Goal: Task Accomplishment & Management: Complete application form

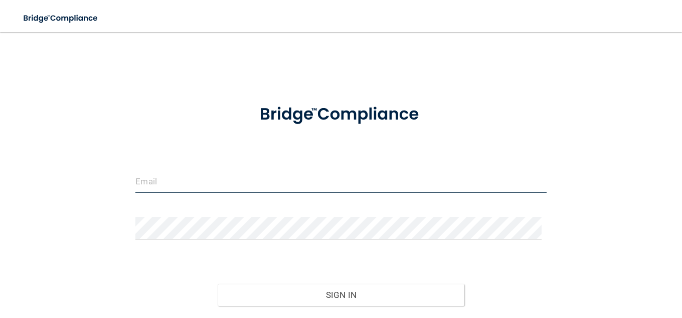
click at [165, 179] on input "email" at bounding box center [340, 181] width 411 height 23
type input "[EMAIL_ADDRESS][DOMAIN_NAME]"
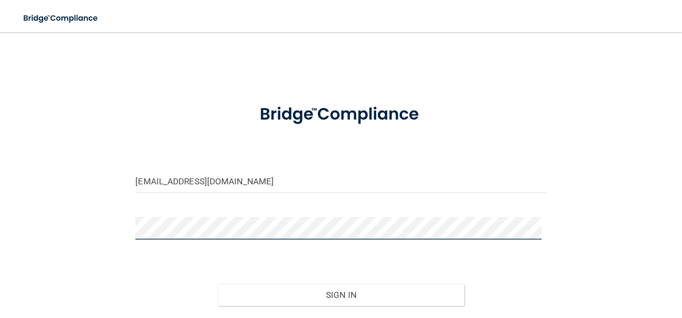
click at [218, 283] on button "Sign In" at bounding box center [341, 294] width 247 height 22
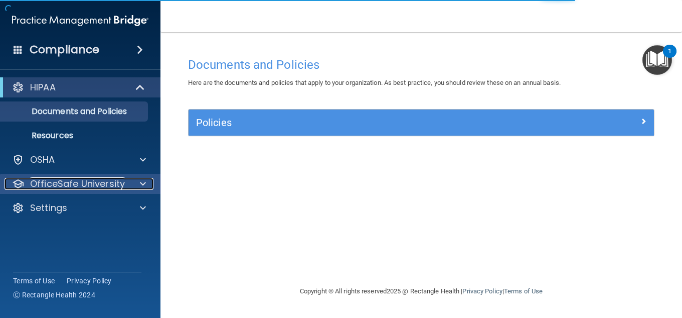
click at [79, 187] on p "OfficeSafe University" at bounding box center [77, 184] width 95 height 12
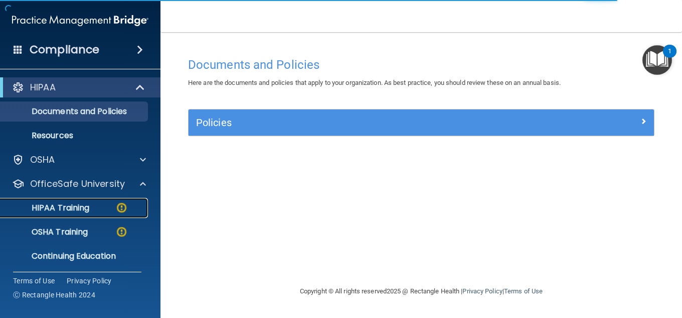
click at [88, 204] on p "HIPAA Training" at bounding box center [48, 208] width 83 height 10
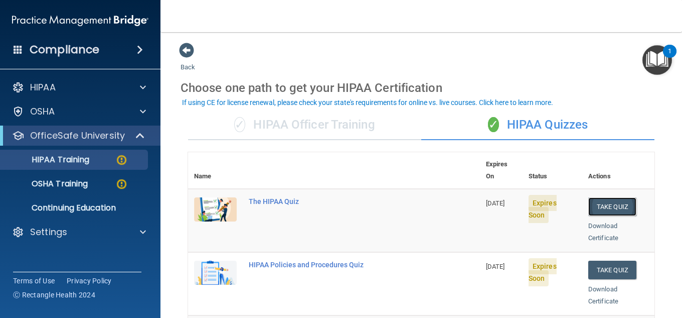
click at [588, 197] on button "Take Quiz" at bounding box center [612, 206] width 48 height 19
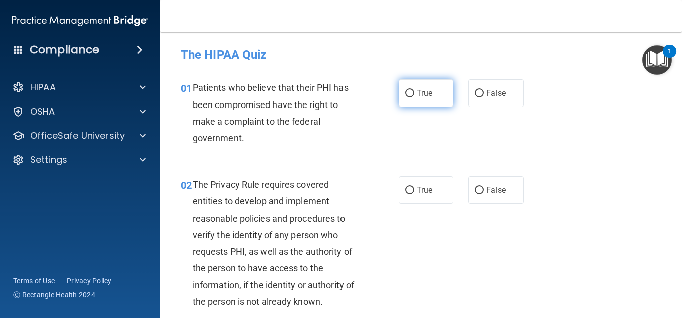
click at [407, 97] on input "True" at bounding box center [409, 94] width 9 height 8
radio input "true"
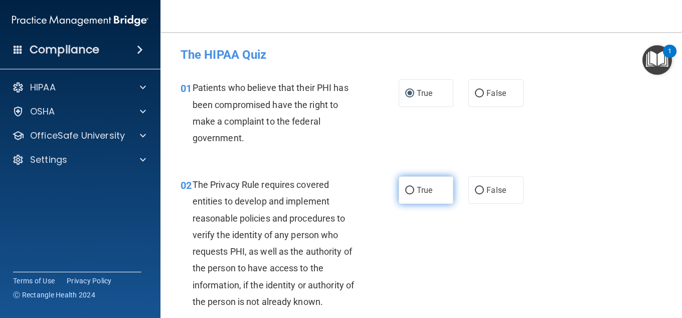
click at [405, 193] on input "True" at bounding box center [409, 191] width 9 height 8
radio input "true"
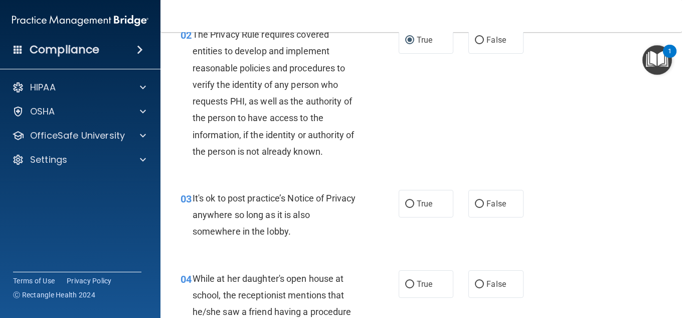
scroll to position [150, 0]
click at [476, 201] on input "False" at bounding box center [479, 204] width 9 height 8
radio input "true"
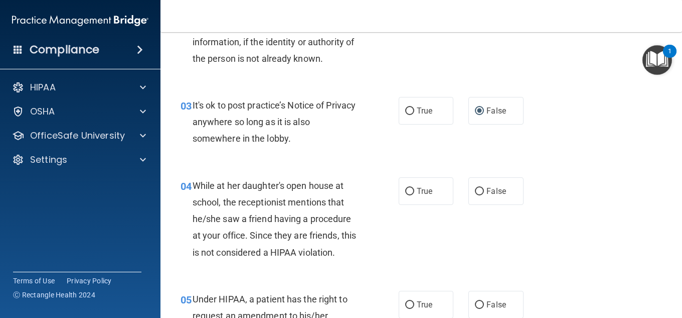
scroll to position [251, 0]
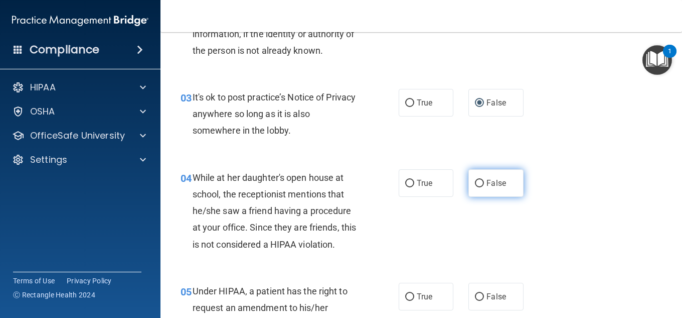
click at [477, 183] on input "False" at bounding box center [479, 184] width 9 height 8
radio input "true"
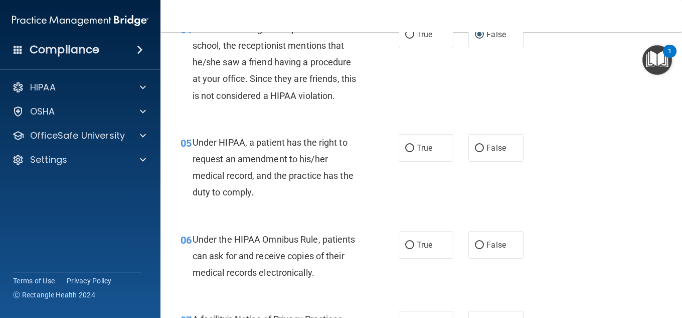
scroll to position [401, 0]
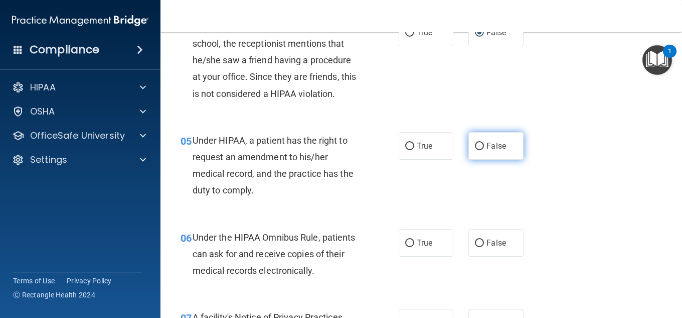
click at [476, 145] on input "False" at bounding box center [479, 146] width 9 height 8
radio input "true"
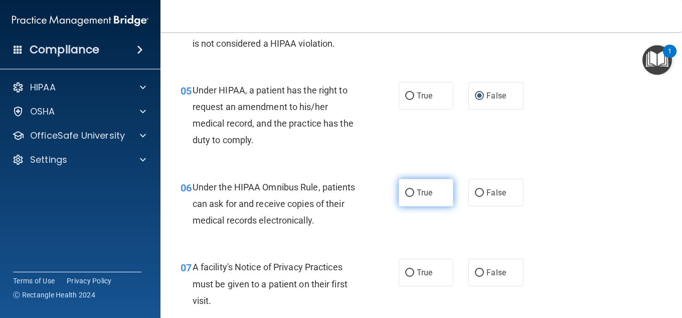
click at [409, 191] on input "True" at bounding box center [409, 193] width 9 height 8
radio input "true"
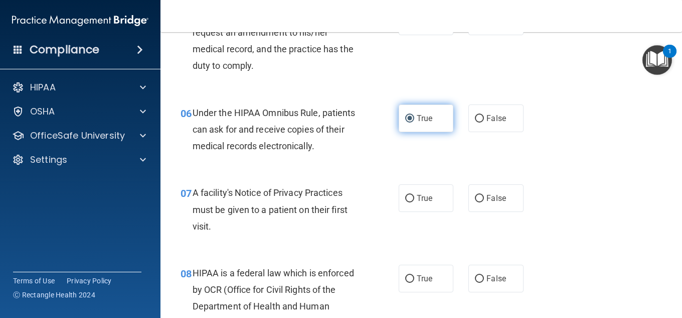
scroll to position [552, 0]
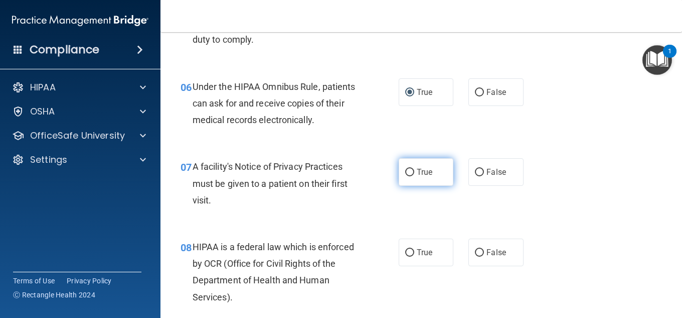
click at [405, 172] on input "True" at bounding box center [409, 173] width 9 height 8
radio input "true"
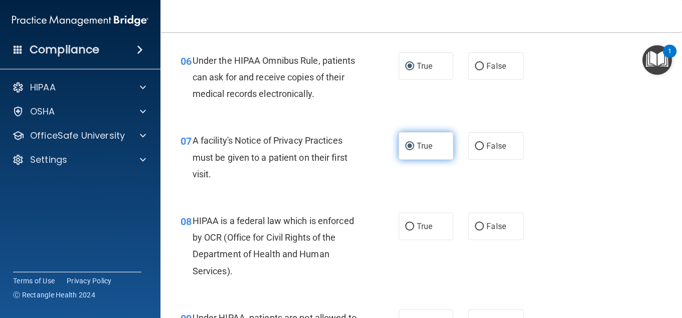
scroll to position [602, 0]
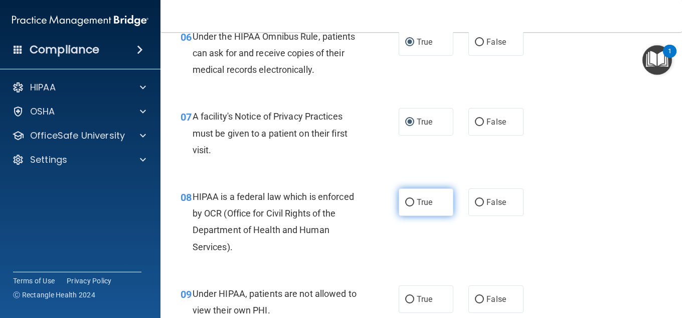
click at [408, 204] on input "True" at bounding box center [409, 203] width 9 height 8
radio input "true"
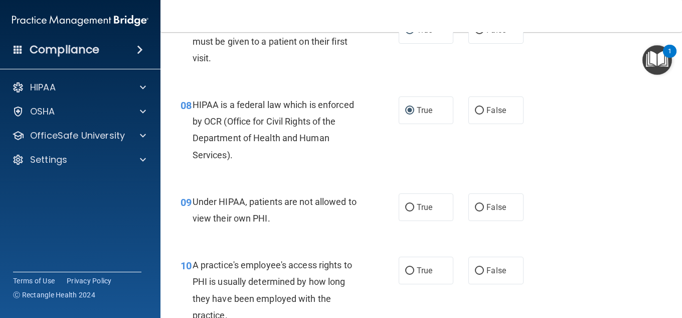
scroll to position [702, 0]
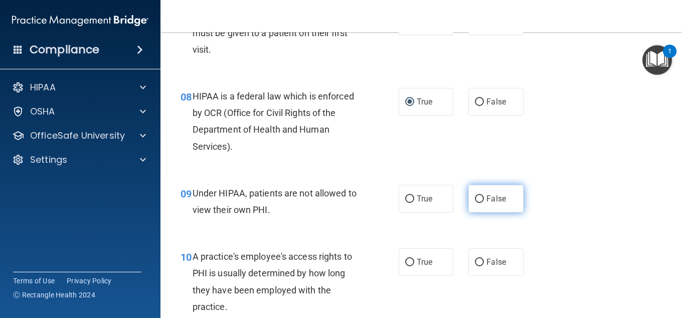
click at [477, 197] on input "False" at bounding box center [479, 199] width 9 height 8
radio input "true"
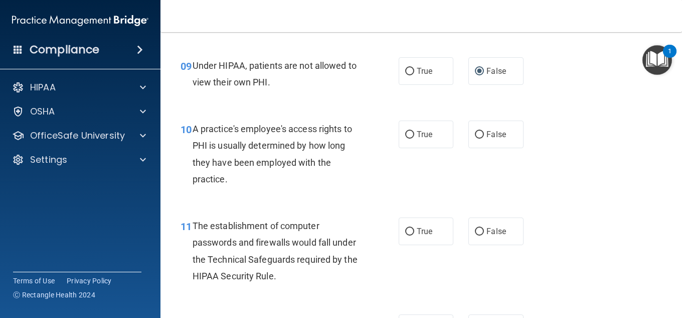
scroll to position [853, 0]
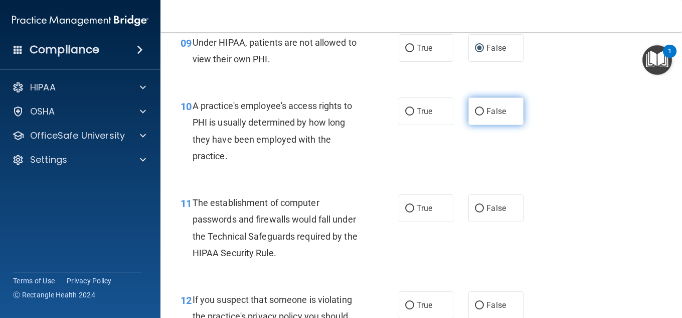
click at [475, 112] on input "False" at bounding box center [479, 112] width 9 height 8
radio input "true"
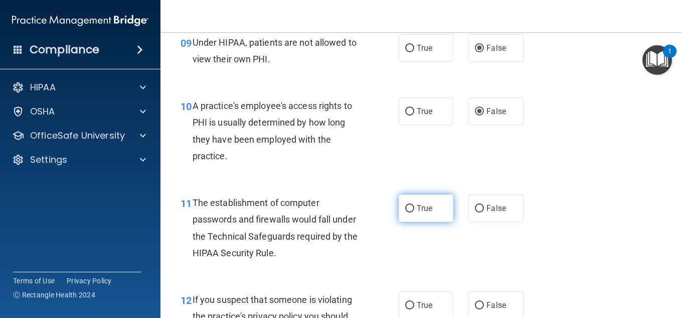
click at [411, 206] on label "True" at bounding box center [426, 208] width 55 height 28
click at [411, 206] on input "True" at bounding box center [409, 209] width 9 height 8
radio input "true"
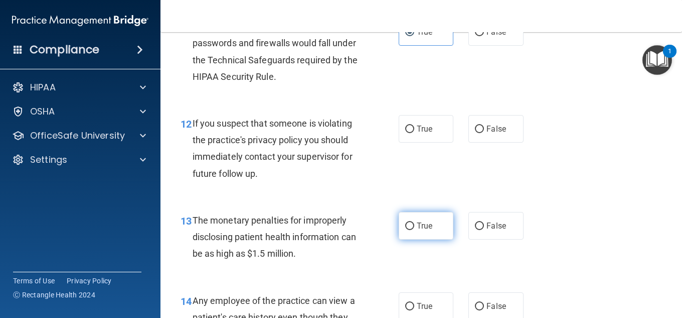
scroll to position [1053, 0]
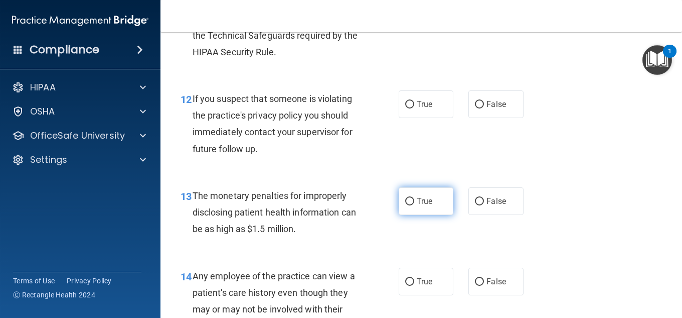
click at [407, 200] on input "True" at bounding box center [409, 202] width 9 height 8
radio input "true"
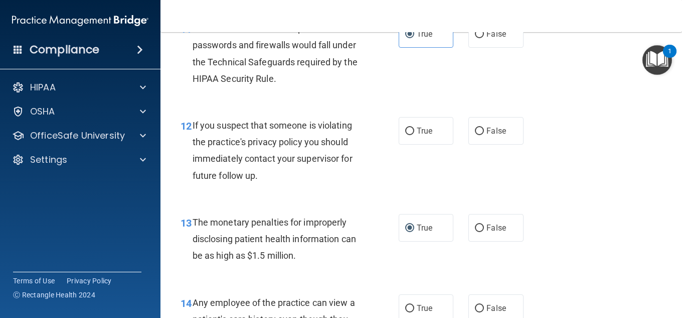
scroll to position [953, 0]
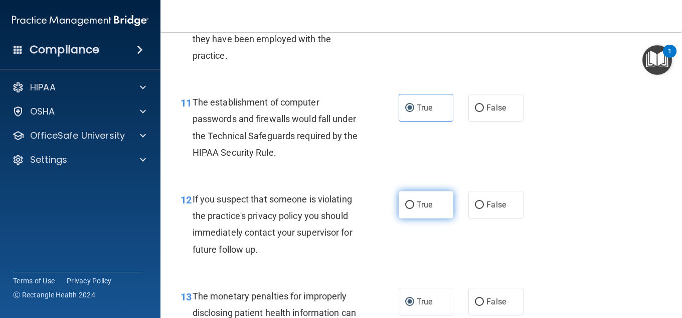
click at [408, 204] on input "True" at bounding box center [409, 205] width 9 height 8
radio input "true"
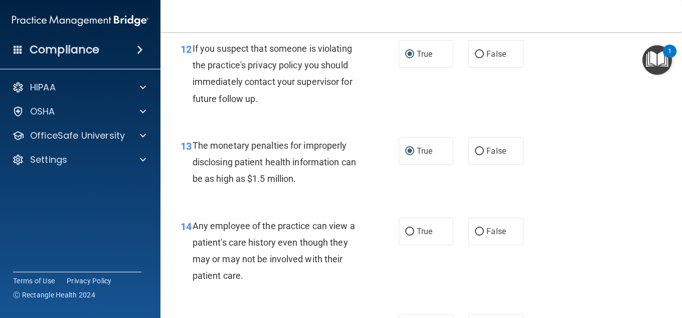
scroll to position [1154, 0]
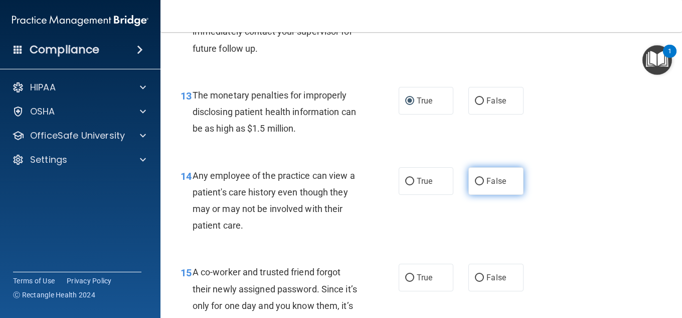
click at [478, 183] on input "False" at bounding box center [479, 182] width 9 height 8
radio input "true"
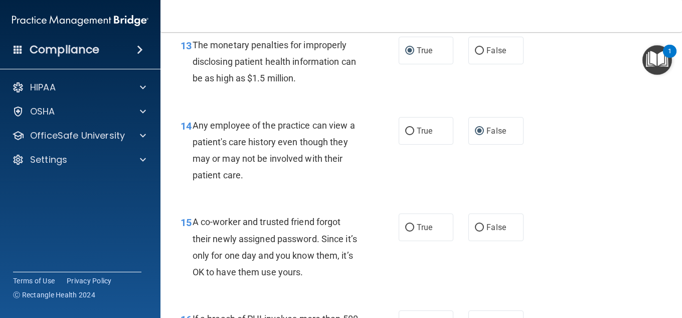
scroll to position [1254, 0]
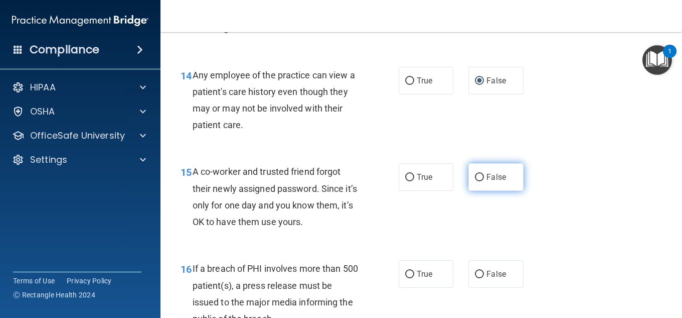
click at [477, 179] on input "False" at bounding box center [479, 178] width 9 height 8
radio input "true"
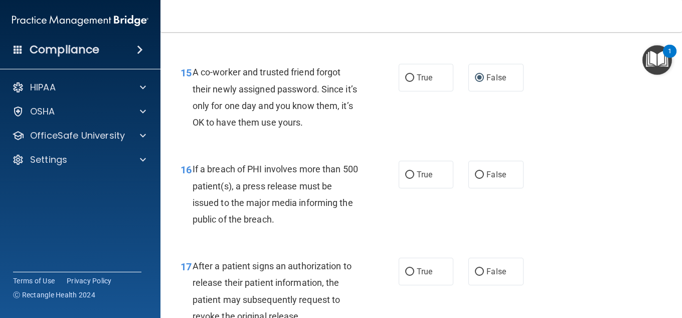
scroll to position [1354, 0]
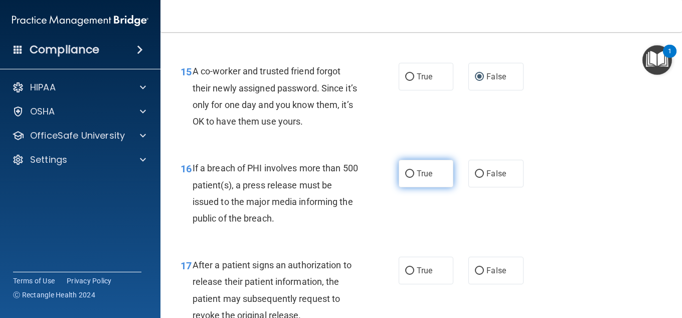
click at [407, 172] on input "True" at bounding box center [409, 174] width 9 height 8
radio input "true"
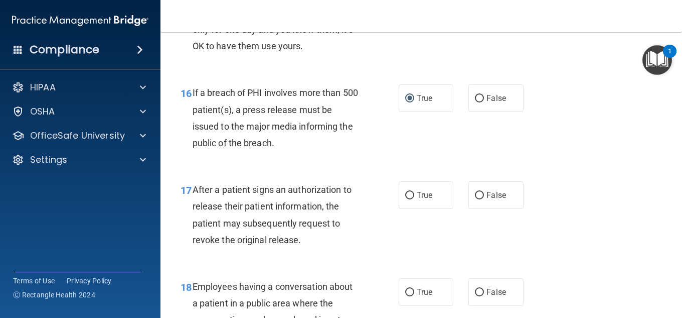
scroll to position [1455, 0]
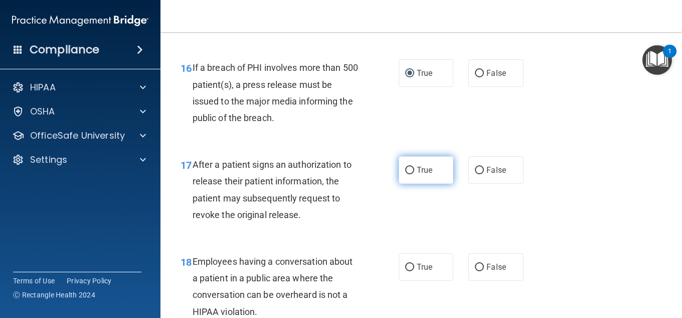
click at [399, 171] on label "True" at bounding box center [426, 170] width 55 height 28
click at [405, 171] on input "True" at bounding box center [409, 171] width 9 height 8
radio input "true"
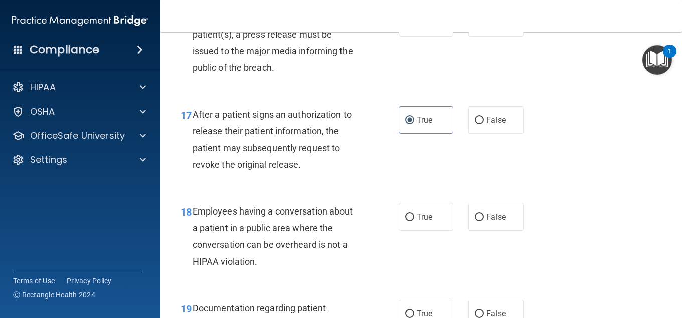
scroll to position [1555, 0]
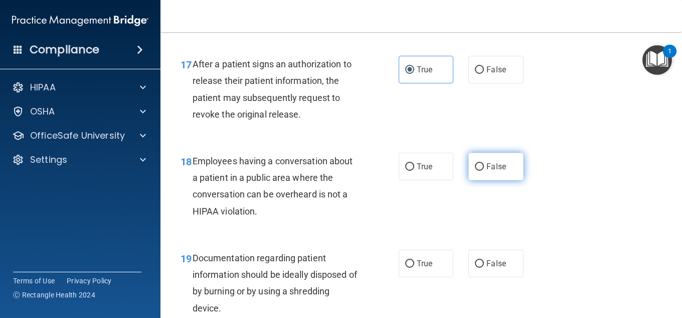
click at [475, 167] on input "False" at bounding box center [479, 167] width 9 height 8
radio input "true"
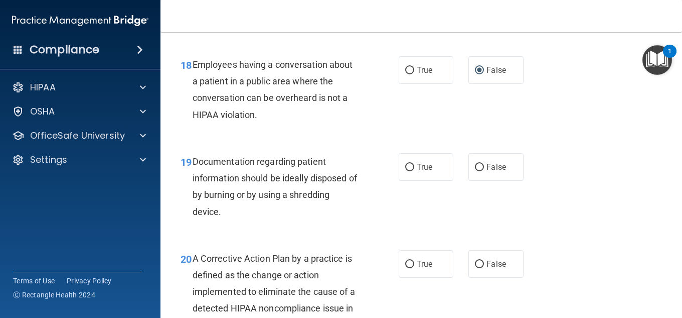
scroll to position [1655, 0]
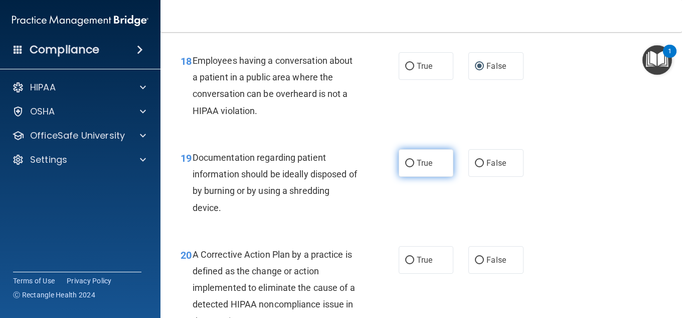
click at [406, 163] on input "True" at bounding box center [409, 164] width 9 height 8
radio input "true"
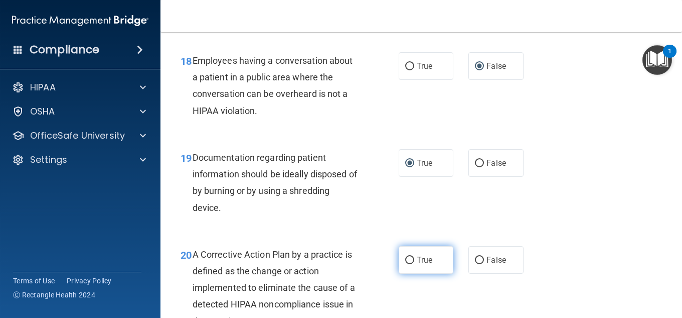
click at [405, 259] on input "True" at bounding box center [409, 260] width 9 height 8
radio input "true"
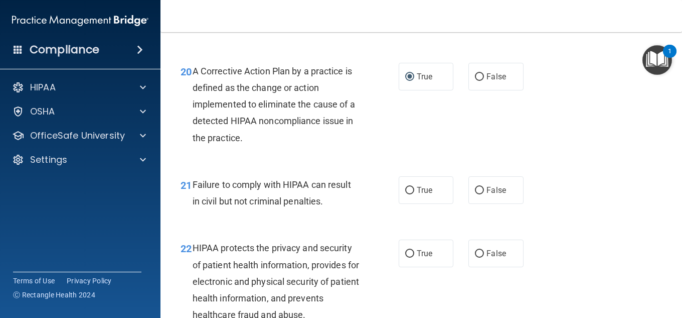
scroll to position [1806, 0]
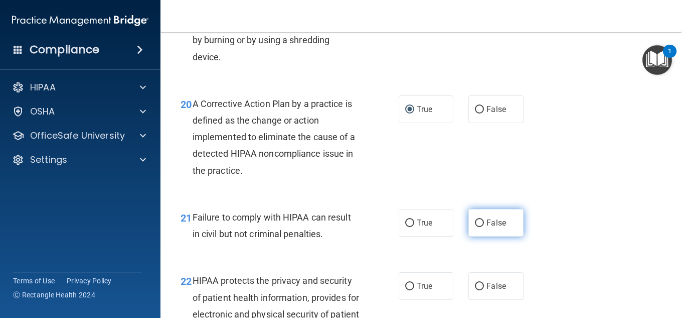
click at [475, 224] on input "False" at bounding box center [479, 223] width 9 height 8
radio input "true"
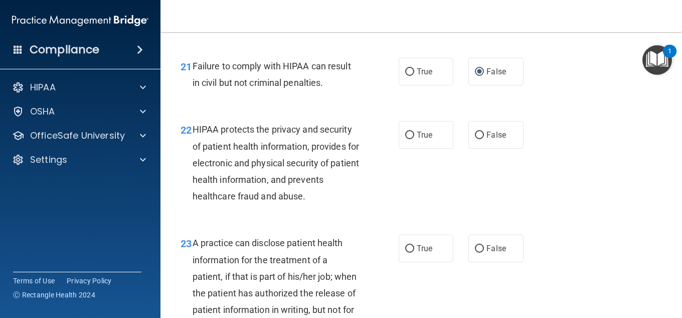
scroll to position [2007, 0]
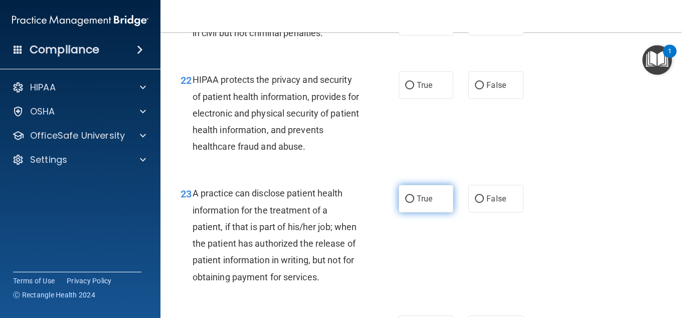
click at [406, 198] on input "True" at bounding box center [409, 199] width 9 height 8
radio input "true"
click at [406, 198] on input "True" at bounding box center [409, 199] width 9 height 8
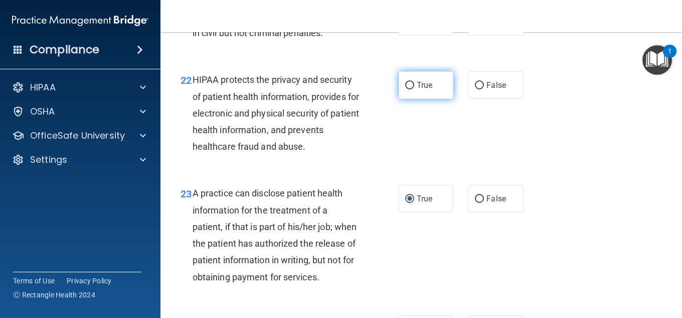
click at [405, 87] on input "True" at bounding box center [409, 86] width 9 height 8
radio input "true"
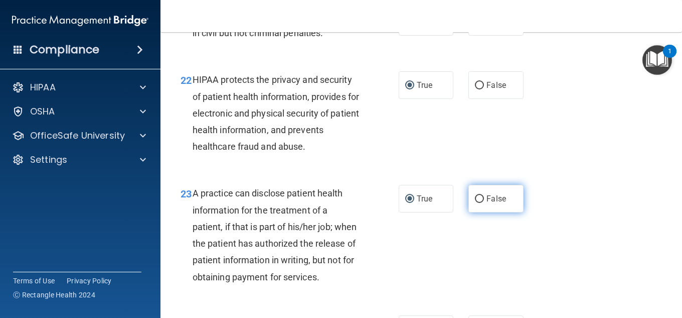
click at [475, 195] on input "False" at bounding box center [479, 199] width 9 height 8
radio input "true"
radio input "false"
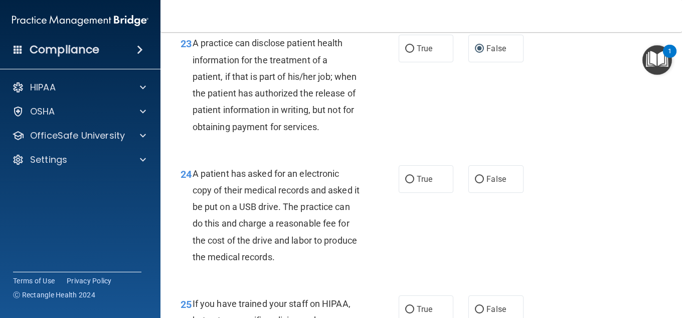
scroll to position [2157, 0]
click at [406, 183] on input "True" at bounding box center [409, 179] width 9 height 8
radio input "true"
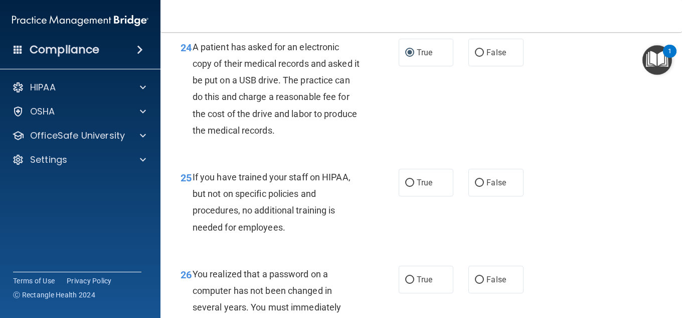
scroll to position [2308, 0]
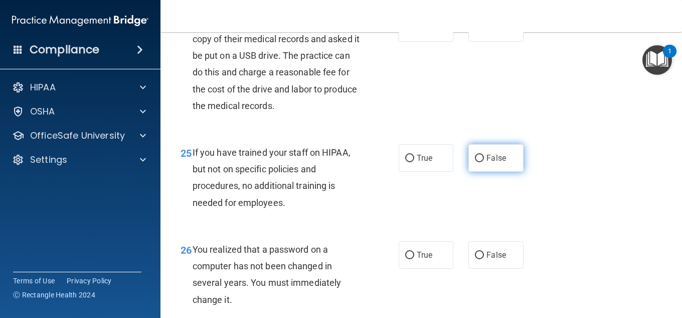
click at [477, 162] on input "False" at bounding box center [479, 159] width 9 height 8
radio input "true"
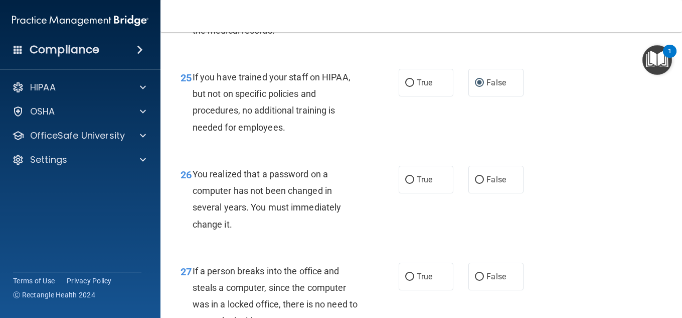
scroll to position [2408, 0]
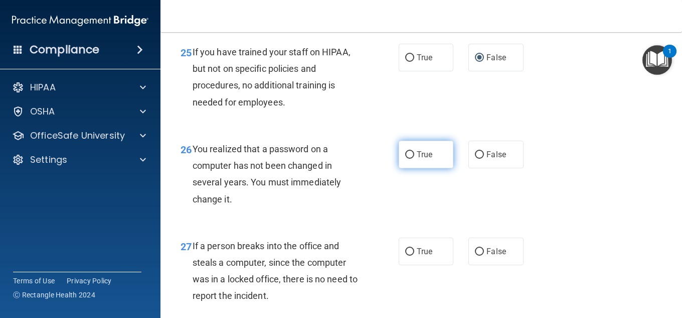
click at [407, 159] on input "True" at bounding box center [409, 155] width 9 height 8
radio input "true"
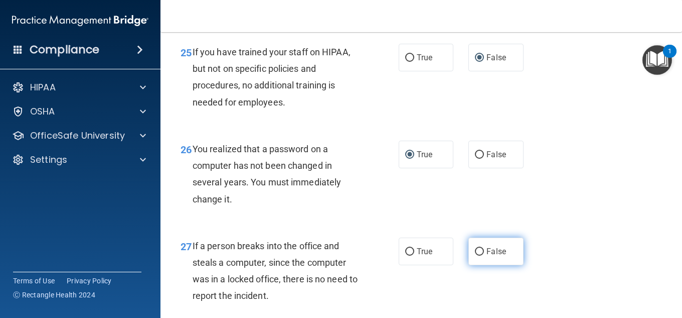
click at [476, 255] on input "False" at bounding box center [479, 252] width 9 height 8
radio input "true"
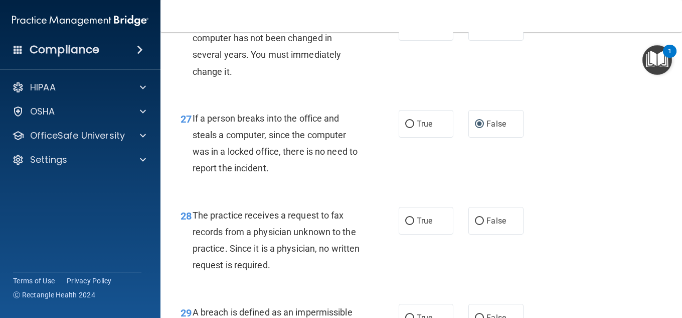
scroll to position [2558, 0]
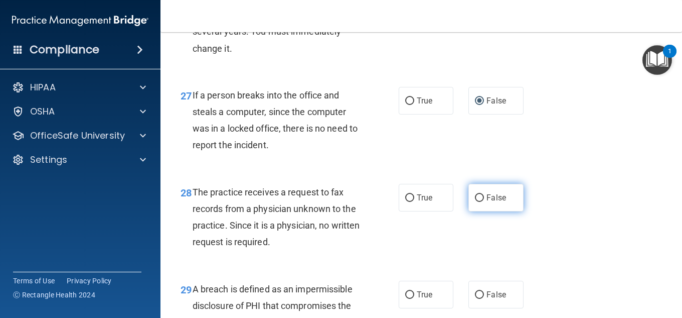
click at [475, 202] on input "False" at bounding box center [479, 198] width 9 height 8
radio input "true"
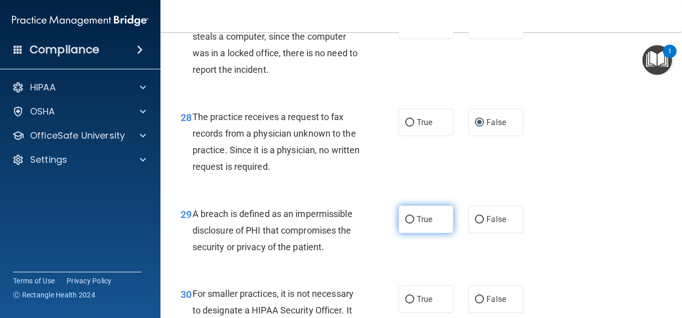
scroll to position [2659, 0]
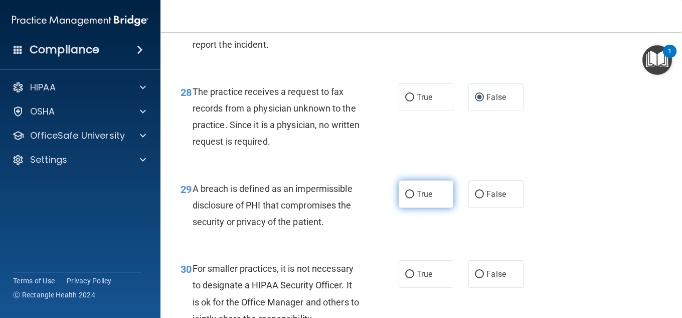
click at [407, 198] on input "True" at bounding box center [409, 195] width 9 height 8
radio input "true"
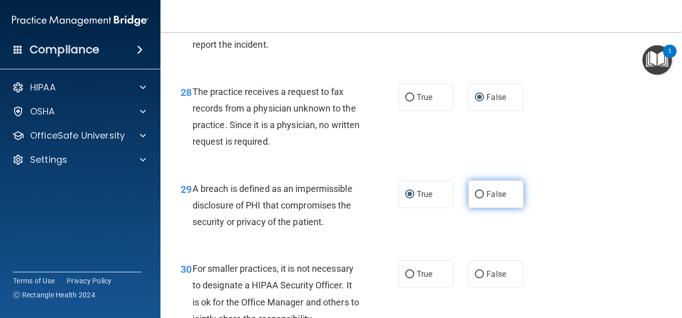
scroll to position [2709, 0]
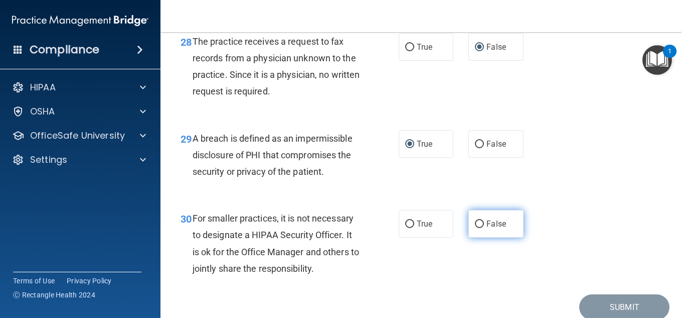
click at [475, 228] on input "False" at bounding box center [479, 224] width 9 height 8
radio input "true"
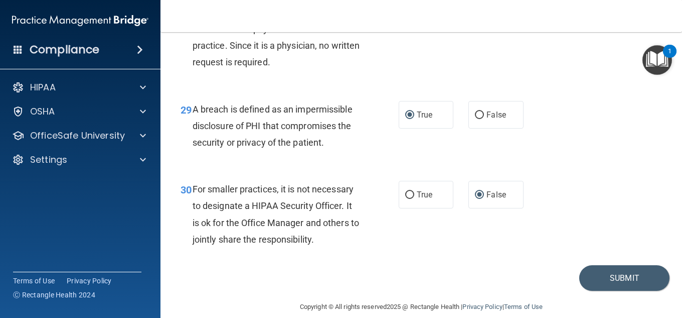
scroll to position [2768, 0]
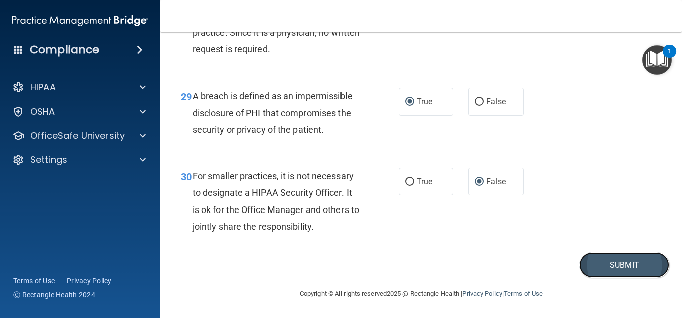
click at [618, 265] on button "Submit" at bounding box center [624, 265] width 90 height 26
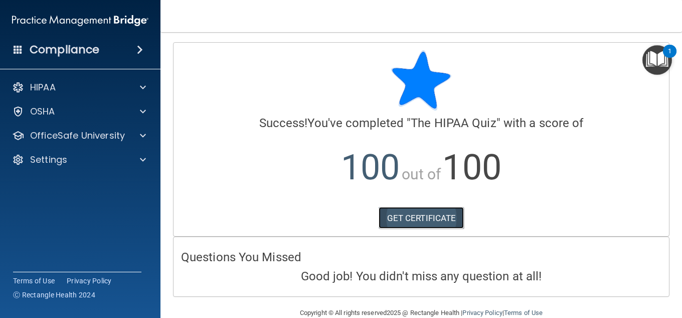
click at [436, 218] on link "GET CERTIFICATE" at bounding box center [422, 218] width 86 height 22
